Goal: Task Accomplishment & Management: Use online tool/utility

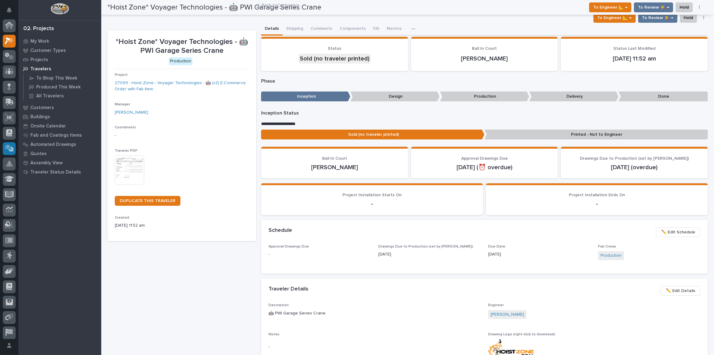
scroll to position [15, 0]
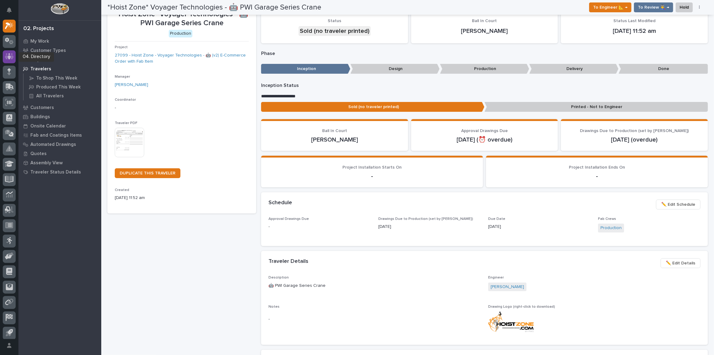
click at [9, 60] on div at bounding box center [9, 56] width 13 height 13
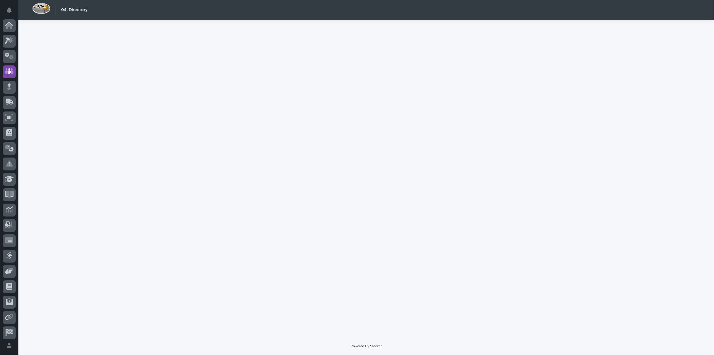
scroll to position [18, 0]
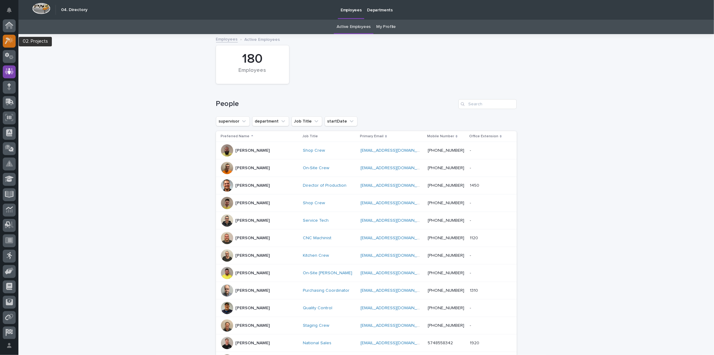
click at [10, 40] on icon at bounding box center [10, 40] width 5 height 6
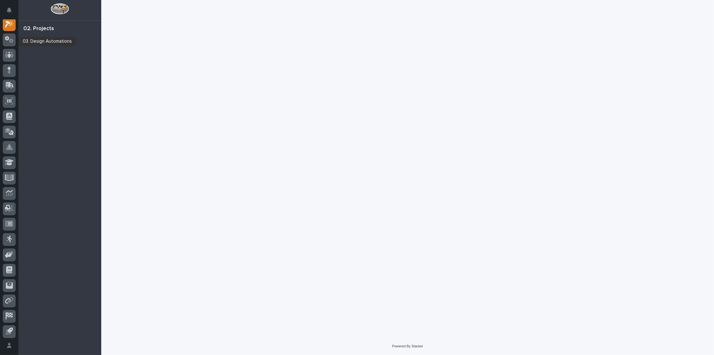
scroll to position [15, 0]
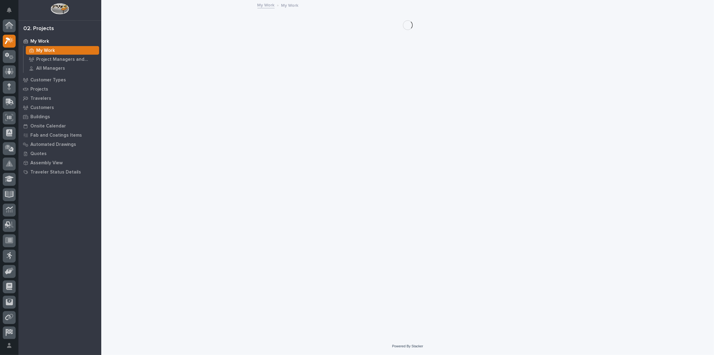
scroll to position [15, 0]
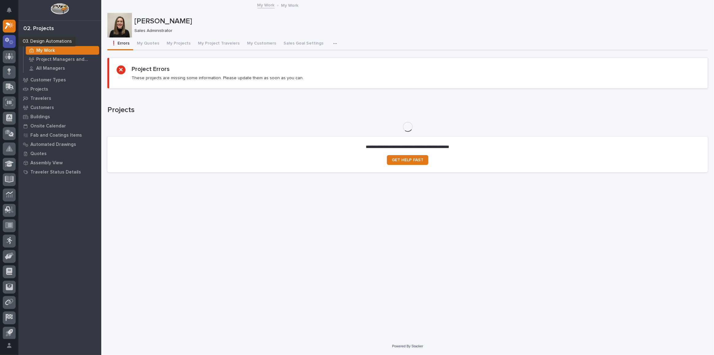
click at [11, 43] on icon at bounding box center [11, 42] width 5 height 4
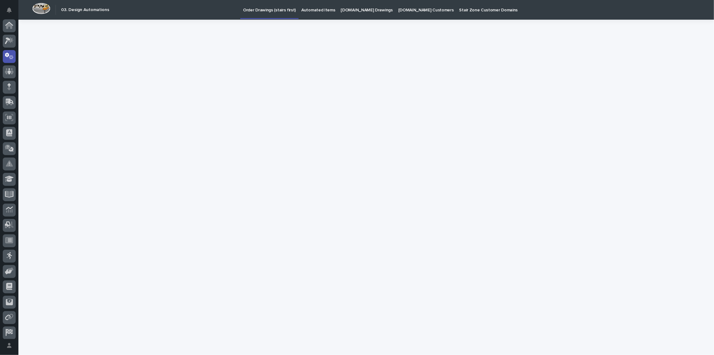
scroll to position [18, 0]
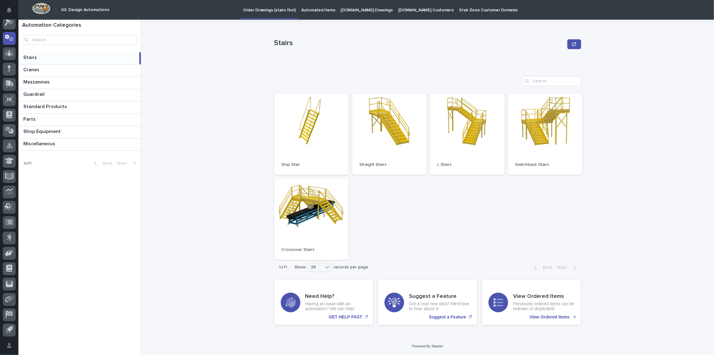
click at [357, 12] on p "[DOMAIN_NAME] Drawings" at bounding box center [367, 6] width 52 height 13
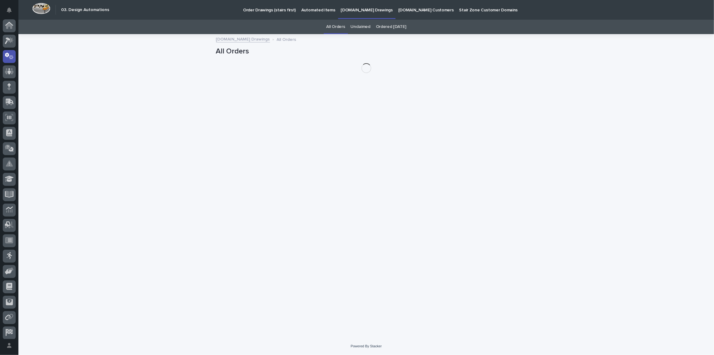
scroll to position [18, 0]
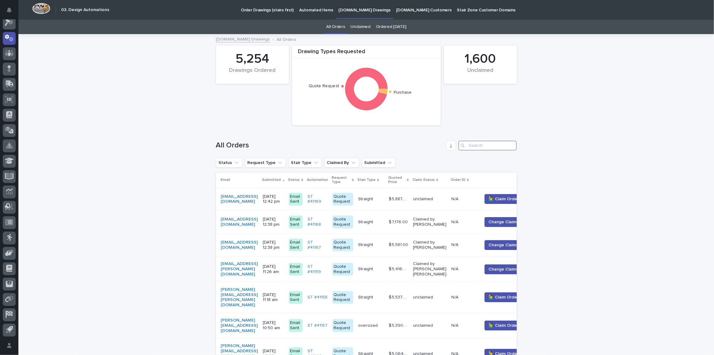
click at [486, 142] on input "Search" at bounding box center [488, 146] width 58 height 10
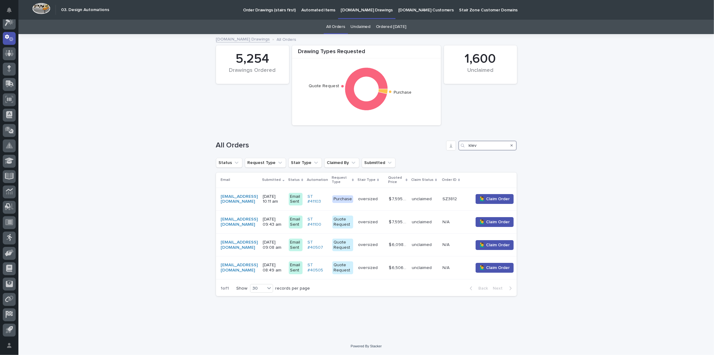
type input "klev"
click at [6, 25] on icon at bounding box center [9, 22] width 9 height 7
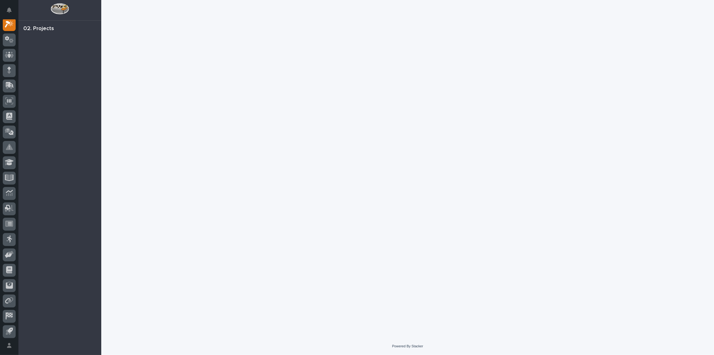
scroll to position [15, 0]
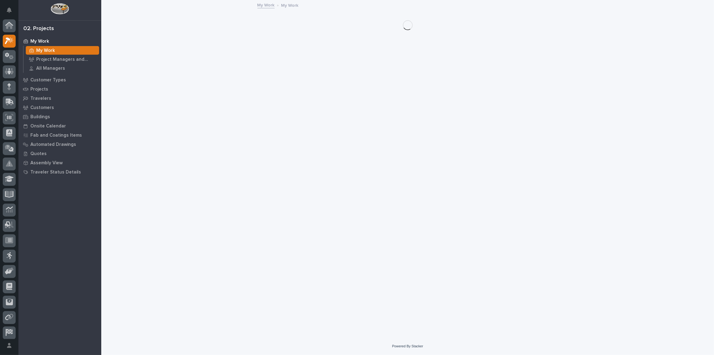
scroll to position [15, 0]
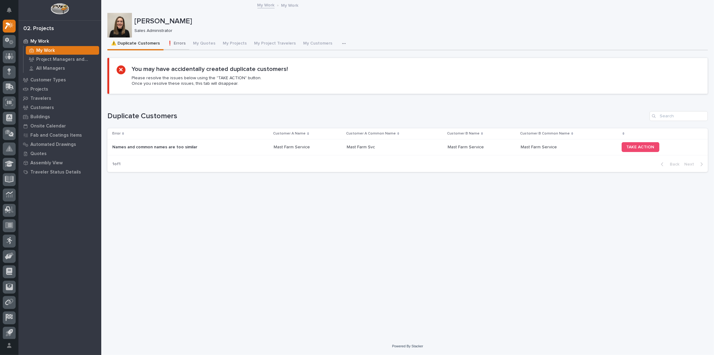
click at [173, 44] on button "❗ Errors" at bounding box center [177, 43] width 26 height 13
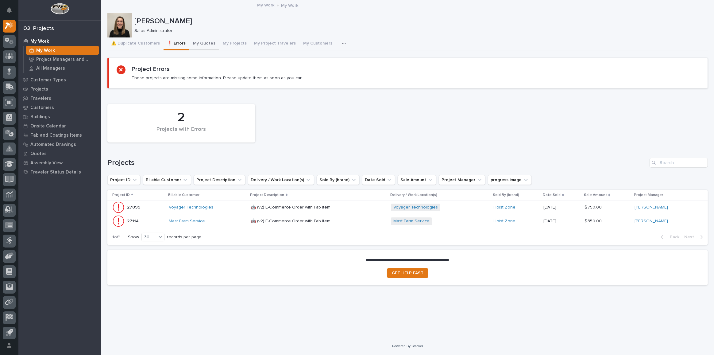
click at [204, 46] on button "My Quotes" at bounding box center [204, 43] width 30 height 13
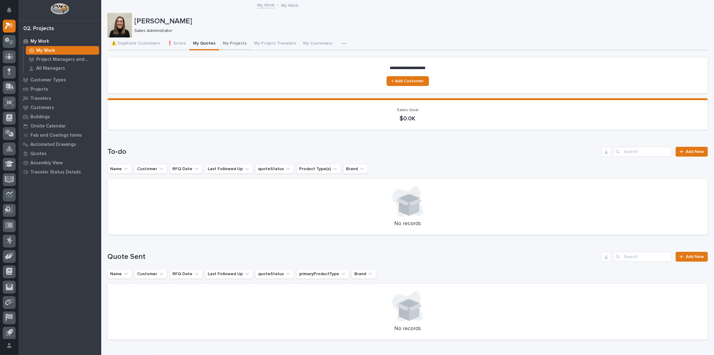
click at [230, 42] on button "My Projects" at bounding box center [234, 43] width 31 height 13
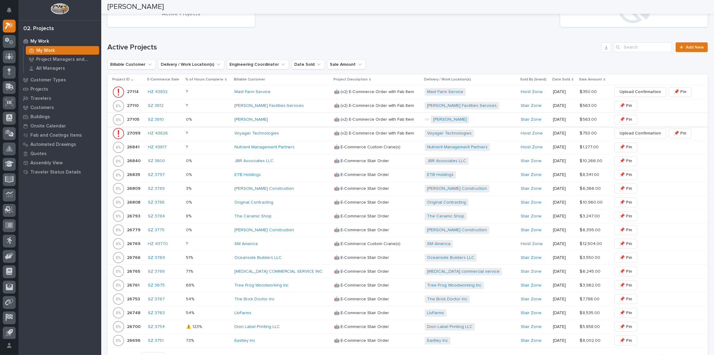
scroll to position [391, 0]
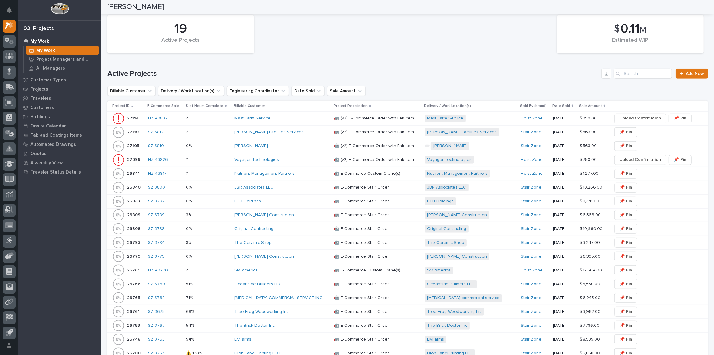
click at [224, 130] on p at bounding box center [207, 132] width 43 height 5
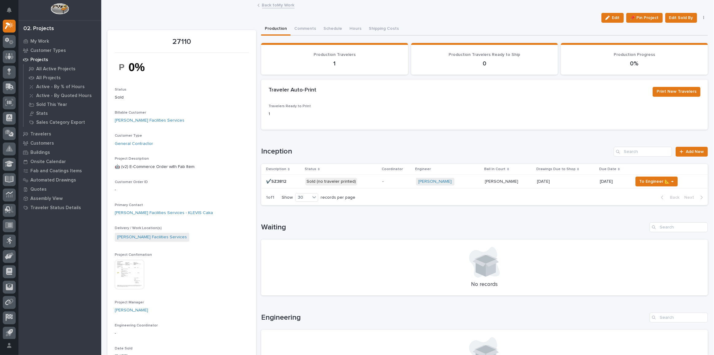
click at [366, 181] on p "Sold (no traveler printed)" at bounding box center [341, 182] width 72 height 8
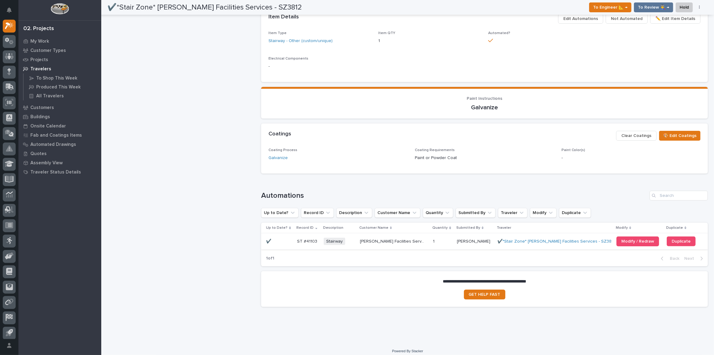
scroll to position [372, 0]
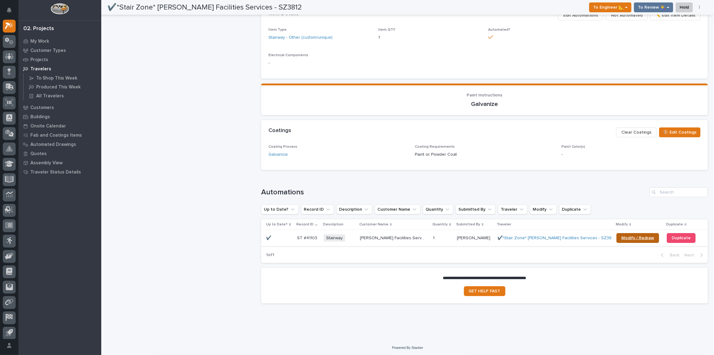
click at [636, 239] on link "Modify / Redraw" at bounding box center [638, 238] width 43 height 10
